Goal: Obtain resource: Obtain resource

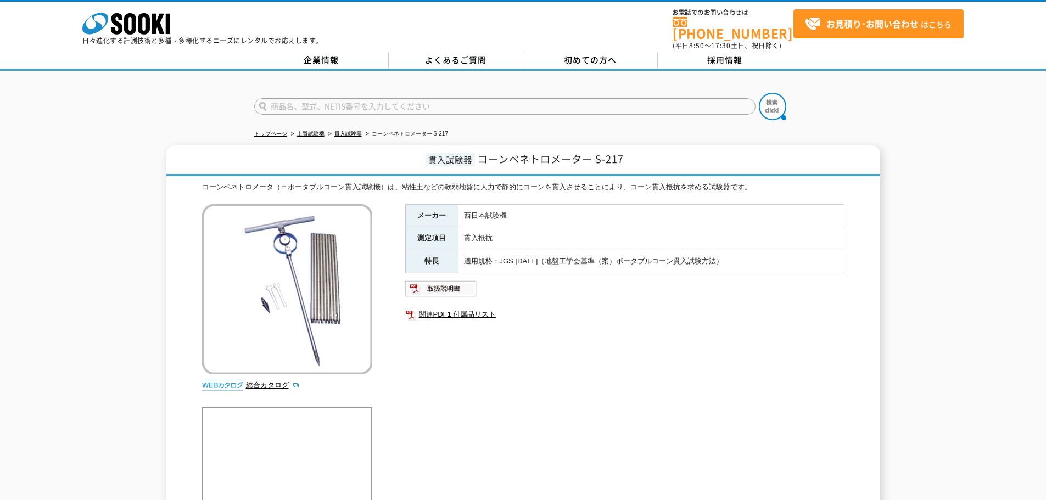
click at [503, 330] on div "メーカー 西日本試験機 測定項目 貫入抵抗 特長 適用規格：JGS [DATE]（地盤工学会基準（案）ポータブルコーン貫入試験方法） 関連PDF1 付属品リスト" at bounding box center [624, 322] width 439 height 236
click at [509, 397] on div "メーカー 西日本試験機 測定項目 貫入抵抗 特長 適用規格：JGS [DATE]（地盤工学会基準（案）ポータブルコーン貫入試験方法） 関連PDF1 付属品リスト" at bounding box center [624, 322] width 439 height 236
click at [530, 319] on ul "関連PDF1 付属品リスト" at bounding box center [624, 314] width 439 height 25
click at [458, 285] on img at bounding box center [441, 289] width 72 height 18
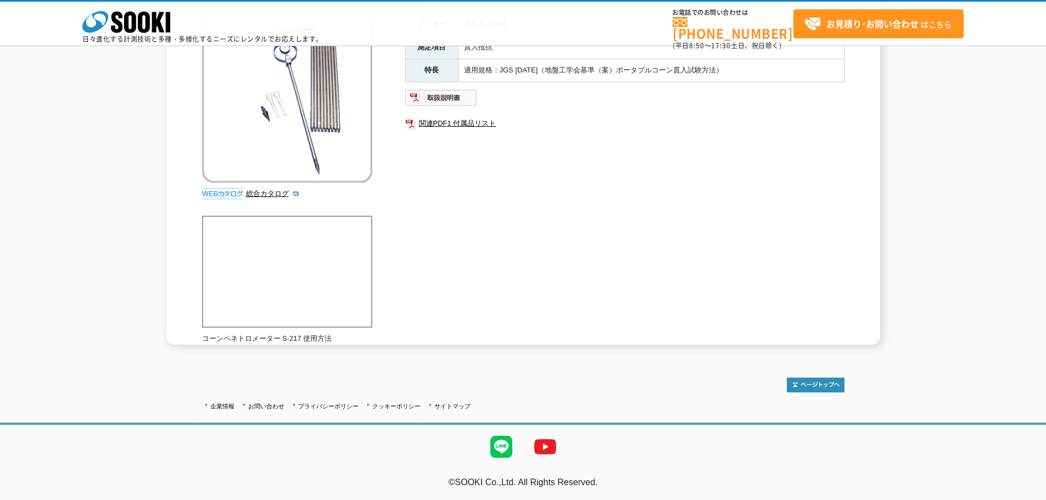
scroll to position [48, 0]
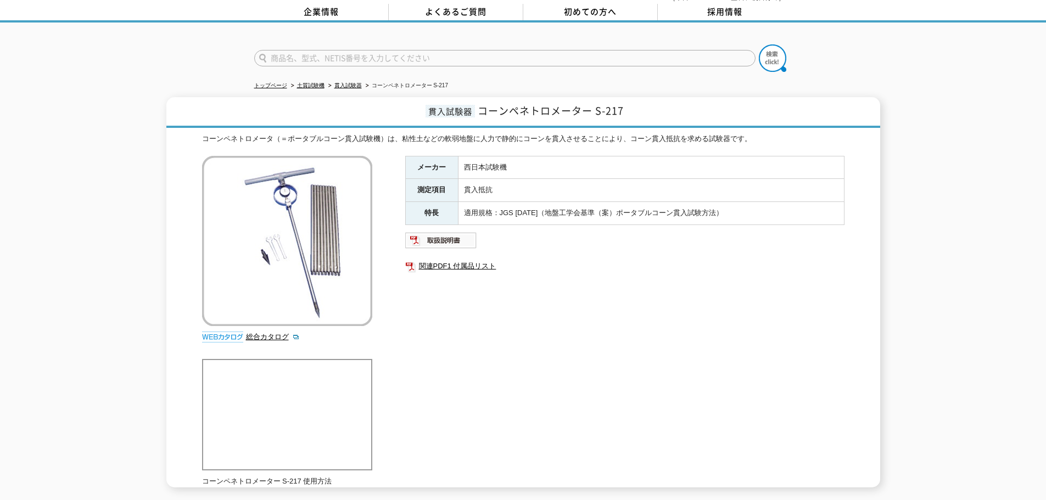
click at [603, 336] on div "メーカー 西日本試験機 測定項目 貫入抵抗 特長 適用規格：JGS [DATE]（地盤工学会基準（案）ポータブルコーン貫入試験方法） 関連PDF1 付属品リスト" at bounding box center [624, 274] width 439 height 236
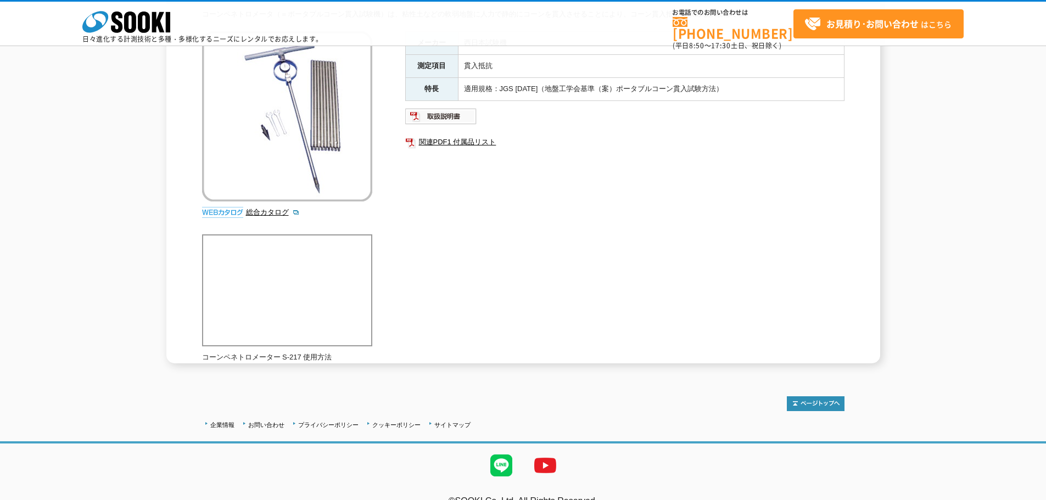
scroll to position [0, 0]
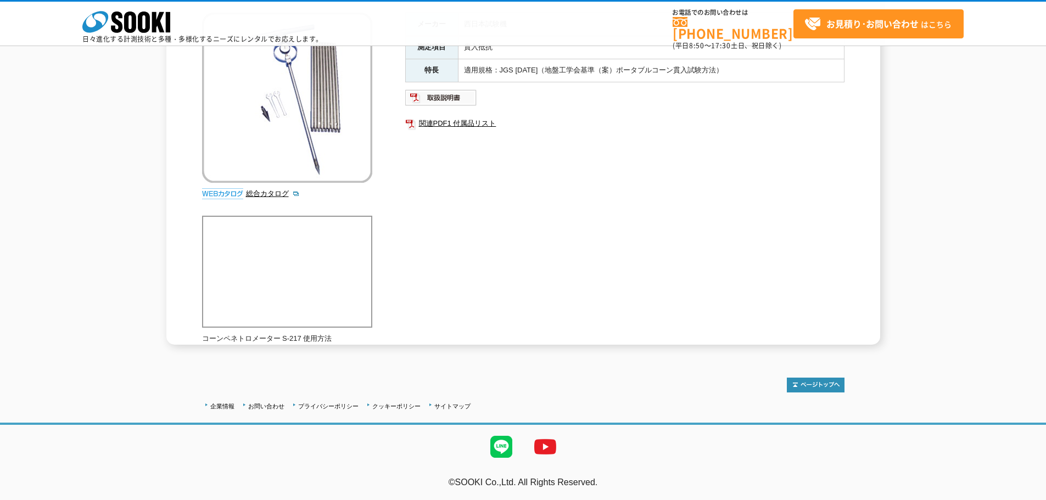
scroll to position [48, 0]
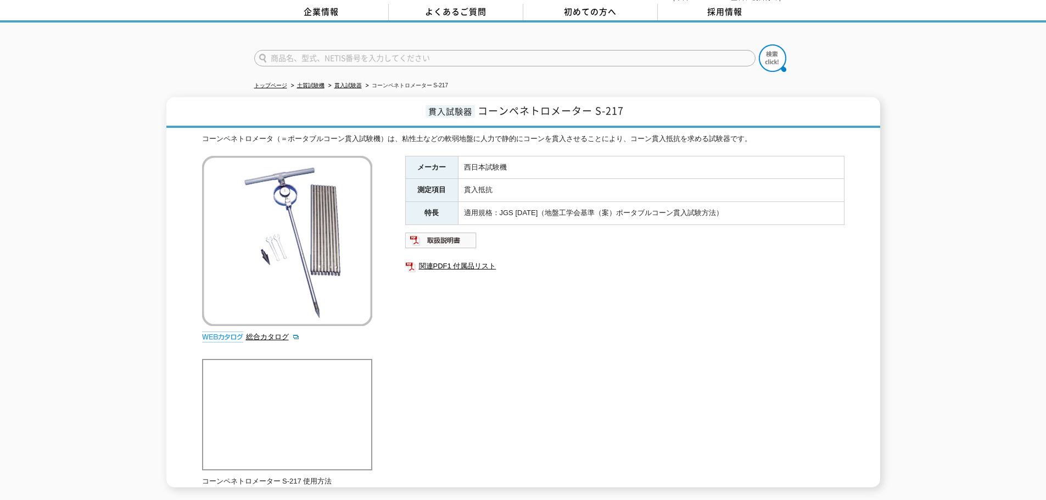
click at [605, 309] on div "メーカー 西日本試験機 測定項目 貫入抵抗 特長 適用規格：JGS [DATE]（地盤工学会基準（案）ポータブルコーン貫入試験方法） 関連PDF1 付属品リスト" at bounding box center [624, 274] width 439 height 236
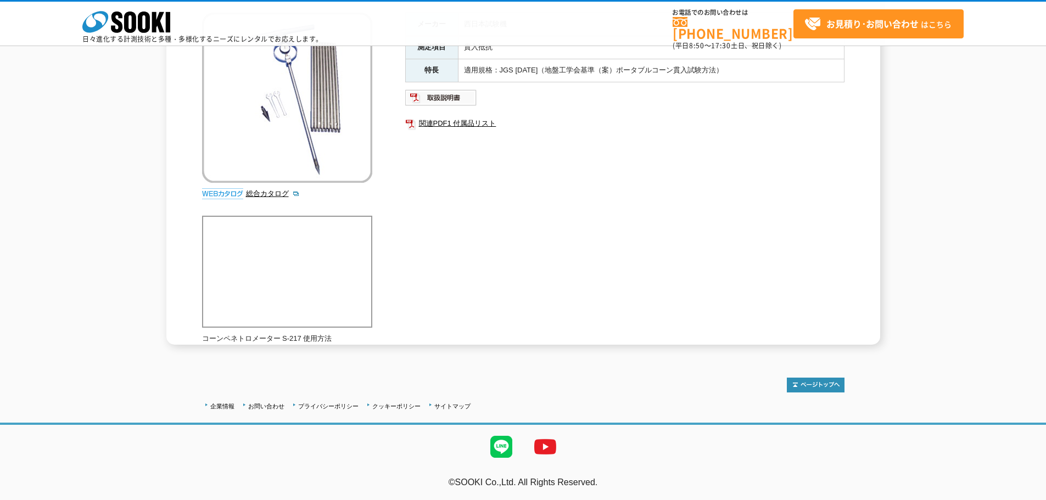
scroll to position [141, 0]
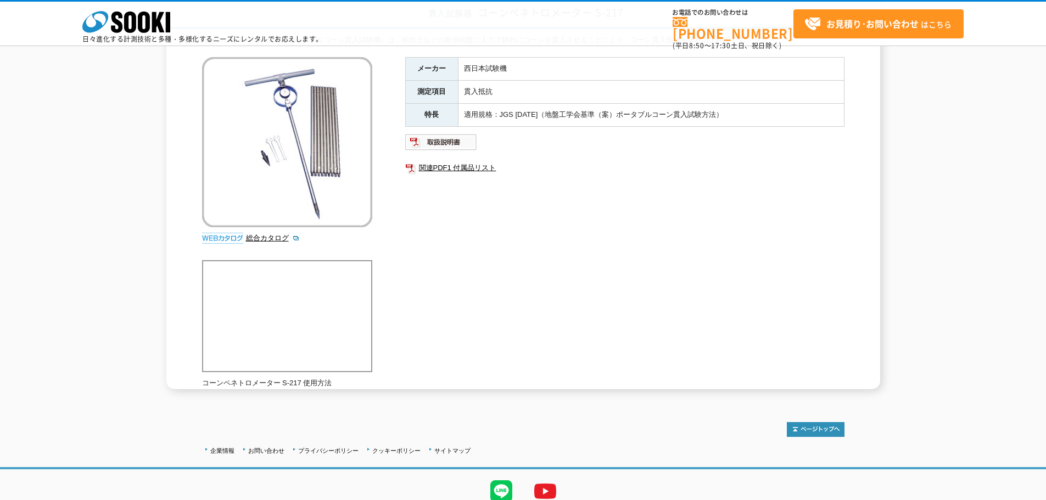
scroll to position [141, 0]
